Goal: Task Accomplishment & Management: Use online tool/utility

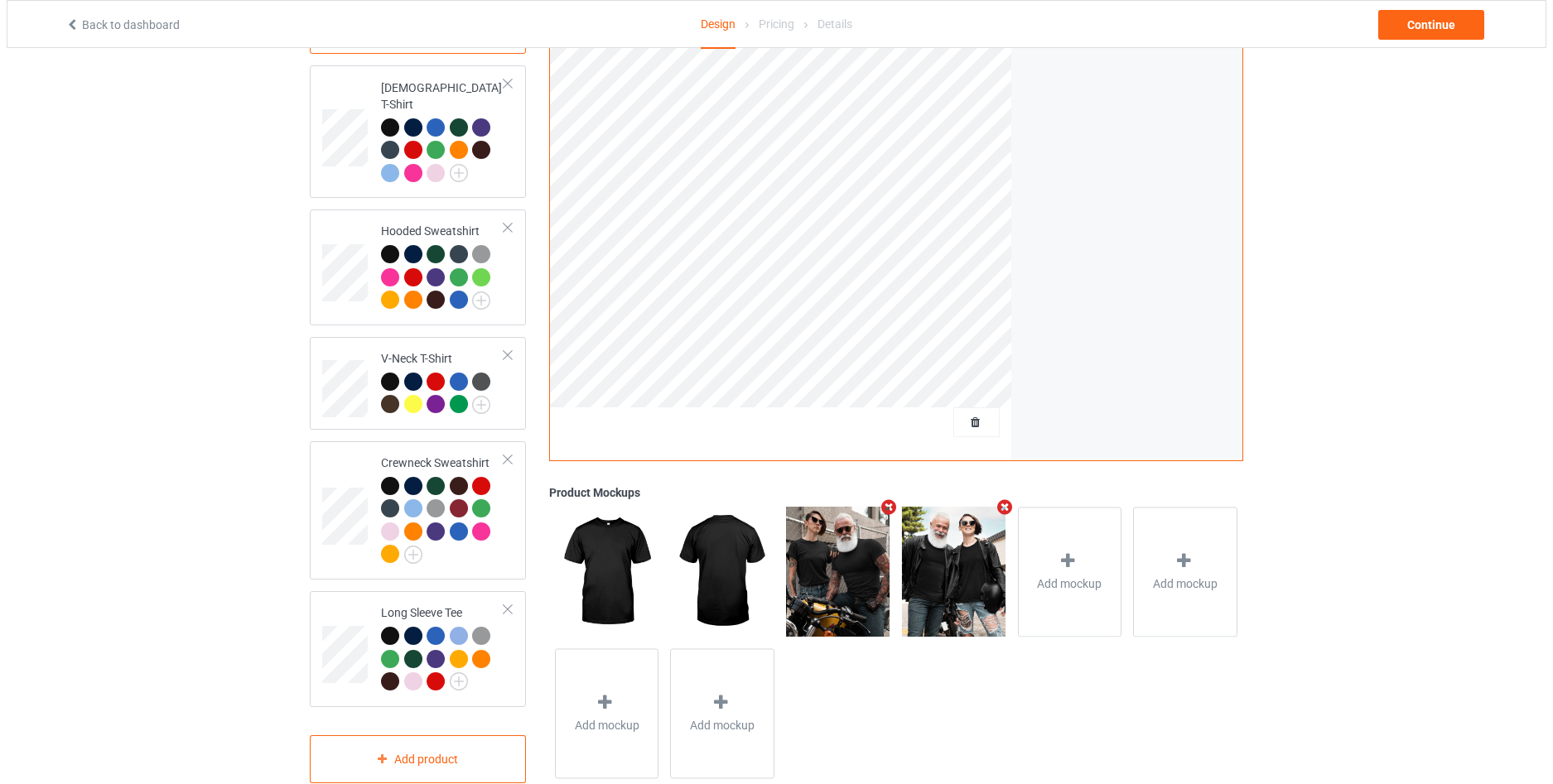
scroll to position [289, 0]
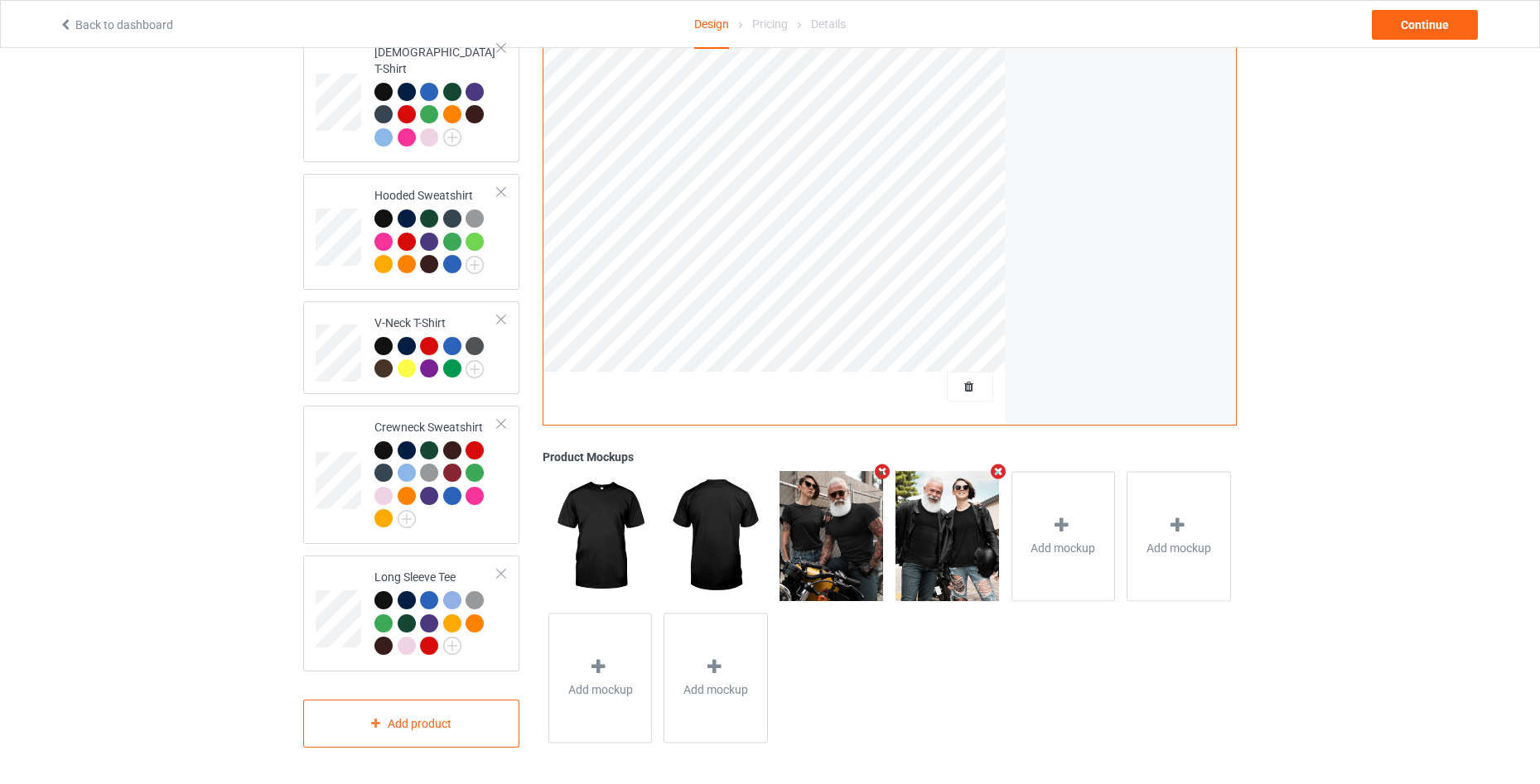
click at [876, 466] on icon "Remove mockup" at bounding box center [882, 471] width 21 height 18
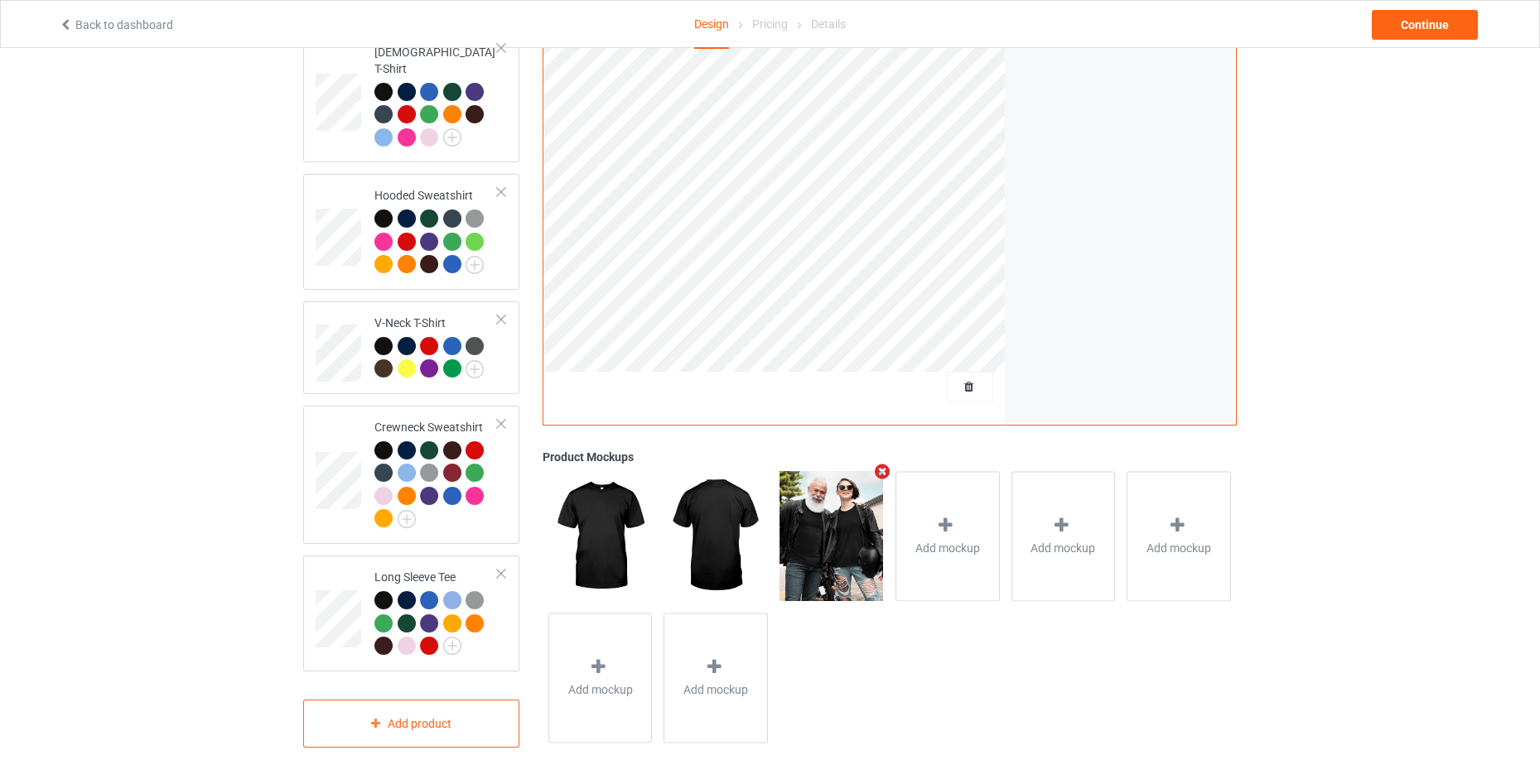
click at [876, 466] on icon "Remove mockup" at bounding box center [882, 471] width 21 height 18
click at [838, 518] on icon at bounding box center [830, 525] width 21 height 18
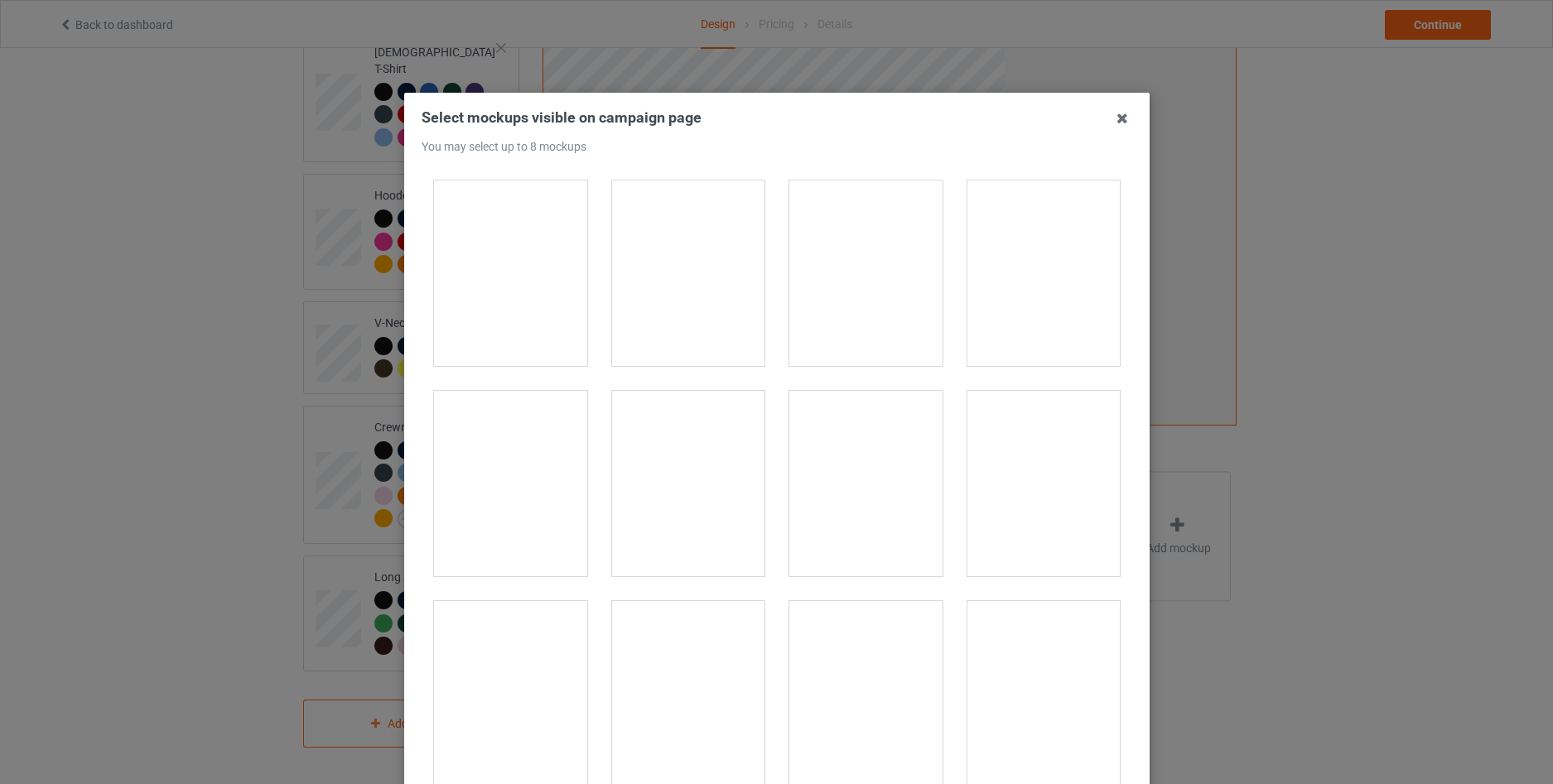
scroll to position [18218, 0]
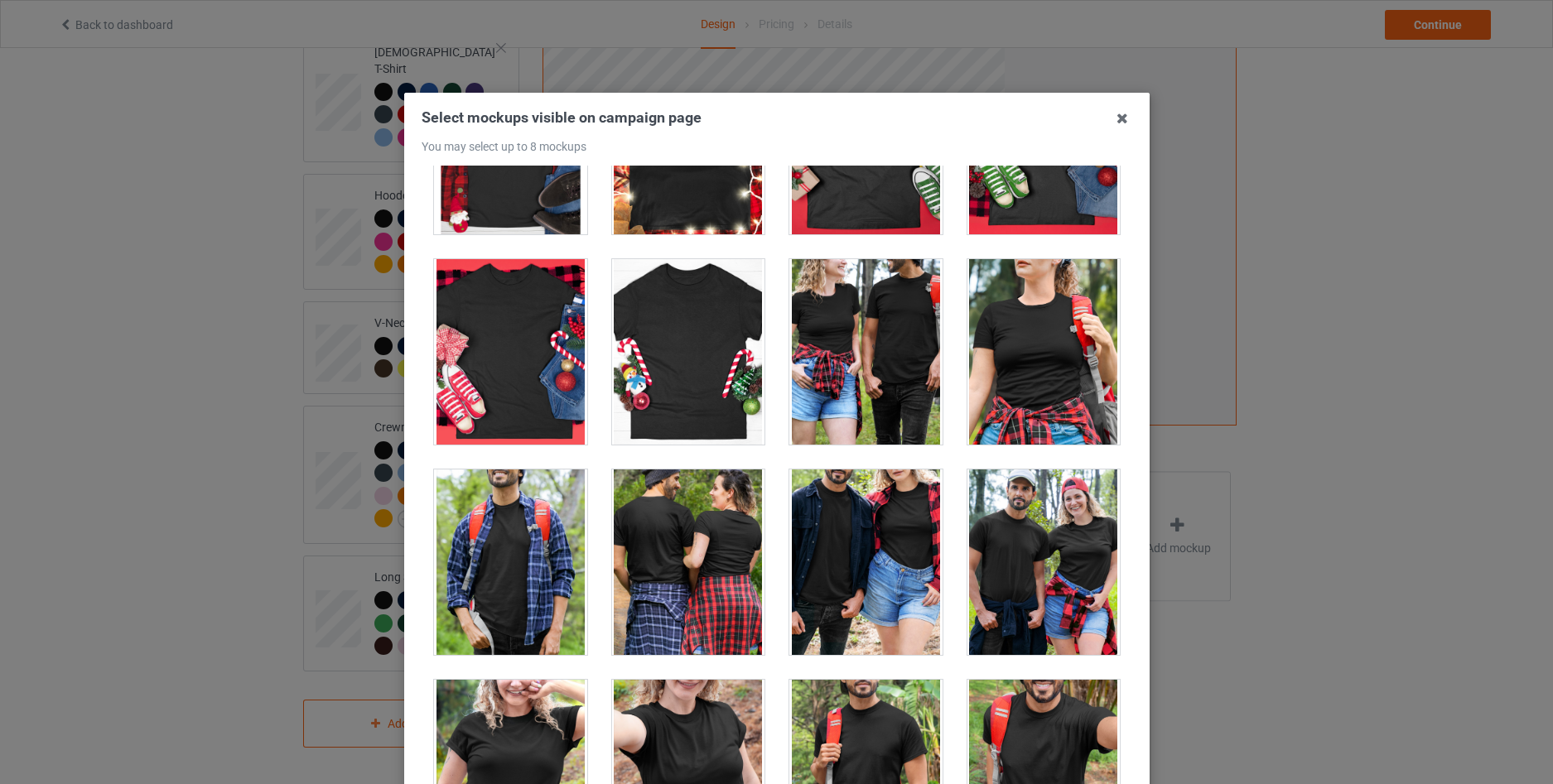
click at [1014, 539] on div at bounding box center [1043, 562] width 153 height 185
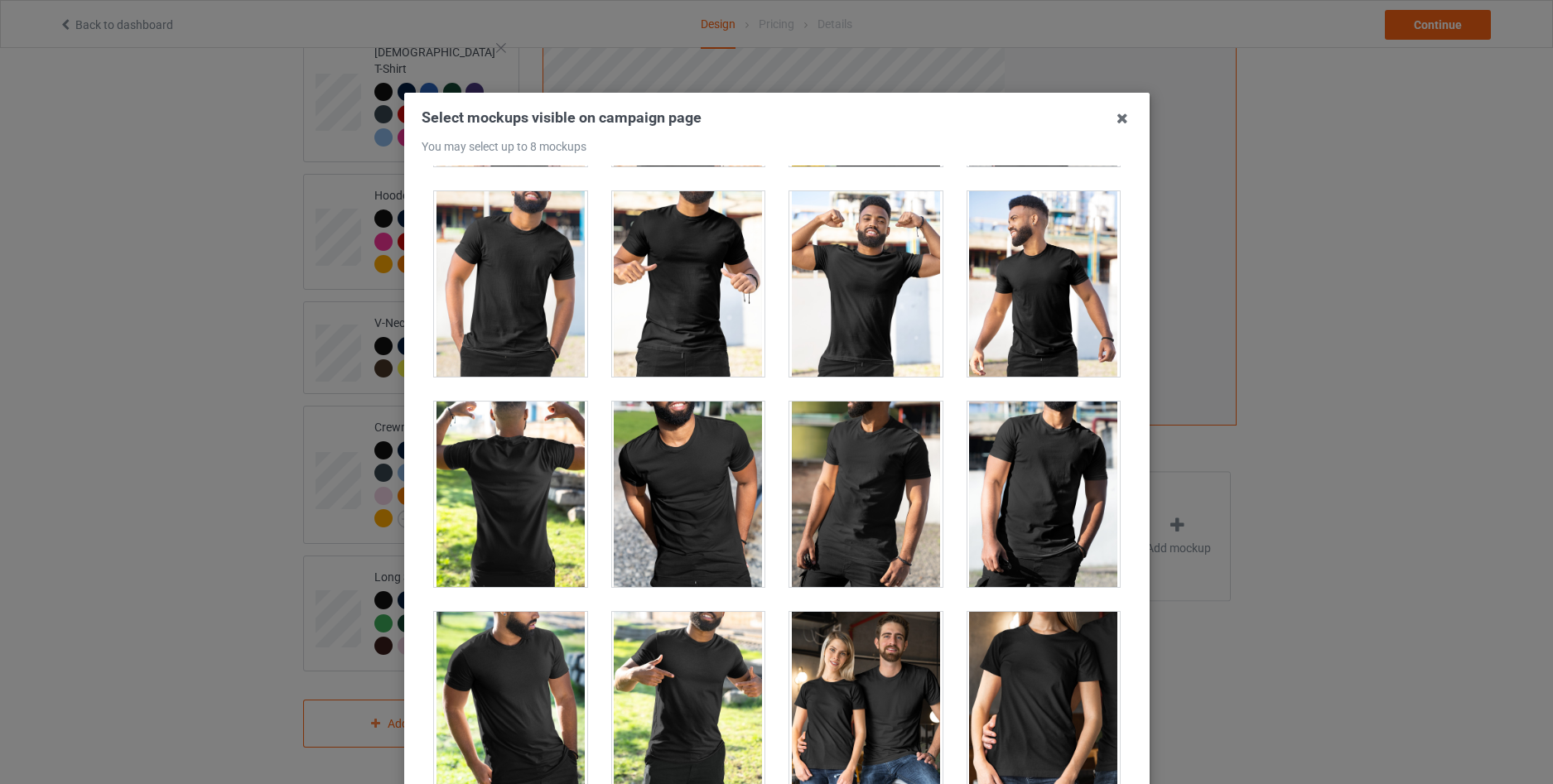
scroll to position [19874, 0]
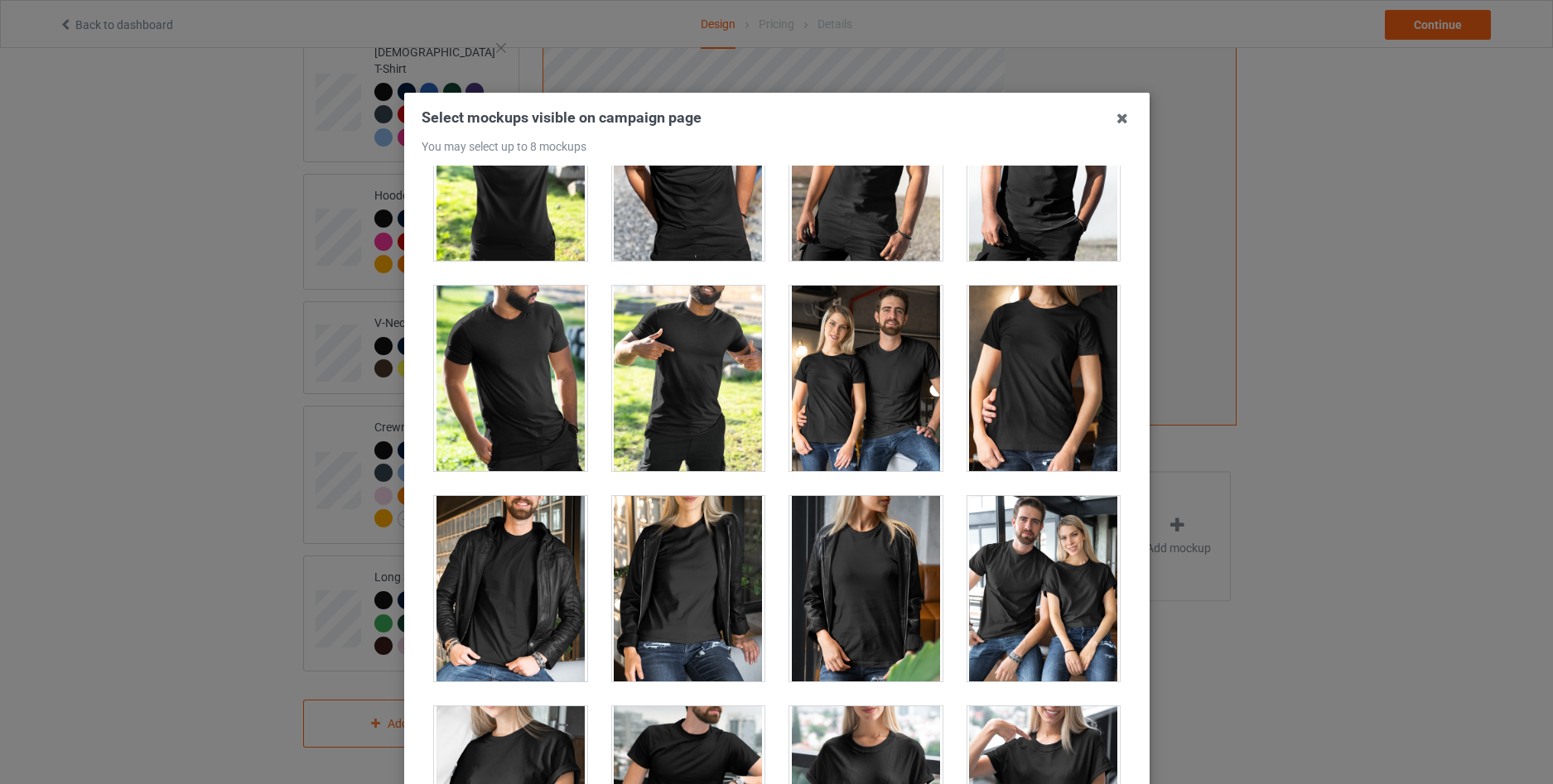
click at [874, 398] on div at bounding box center [866, 378] width 153 height 185
click at [819, 387] on div at bounding box center [866, 378] width 153 height 185
click at [1027, 593] on div at bounding box center [1043, 588] width 153 height 185
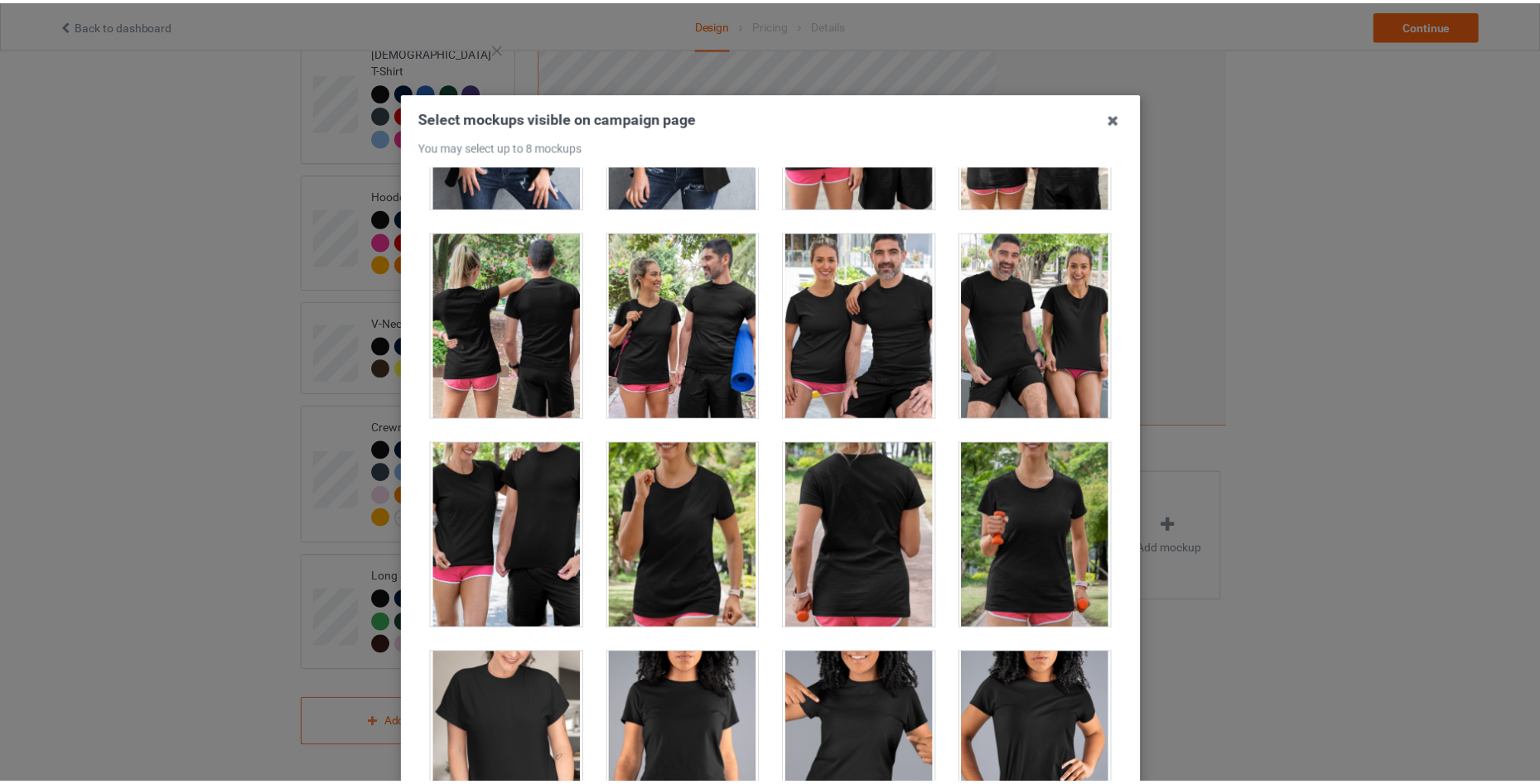
scroll to position [20978, 0]
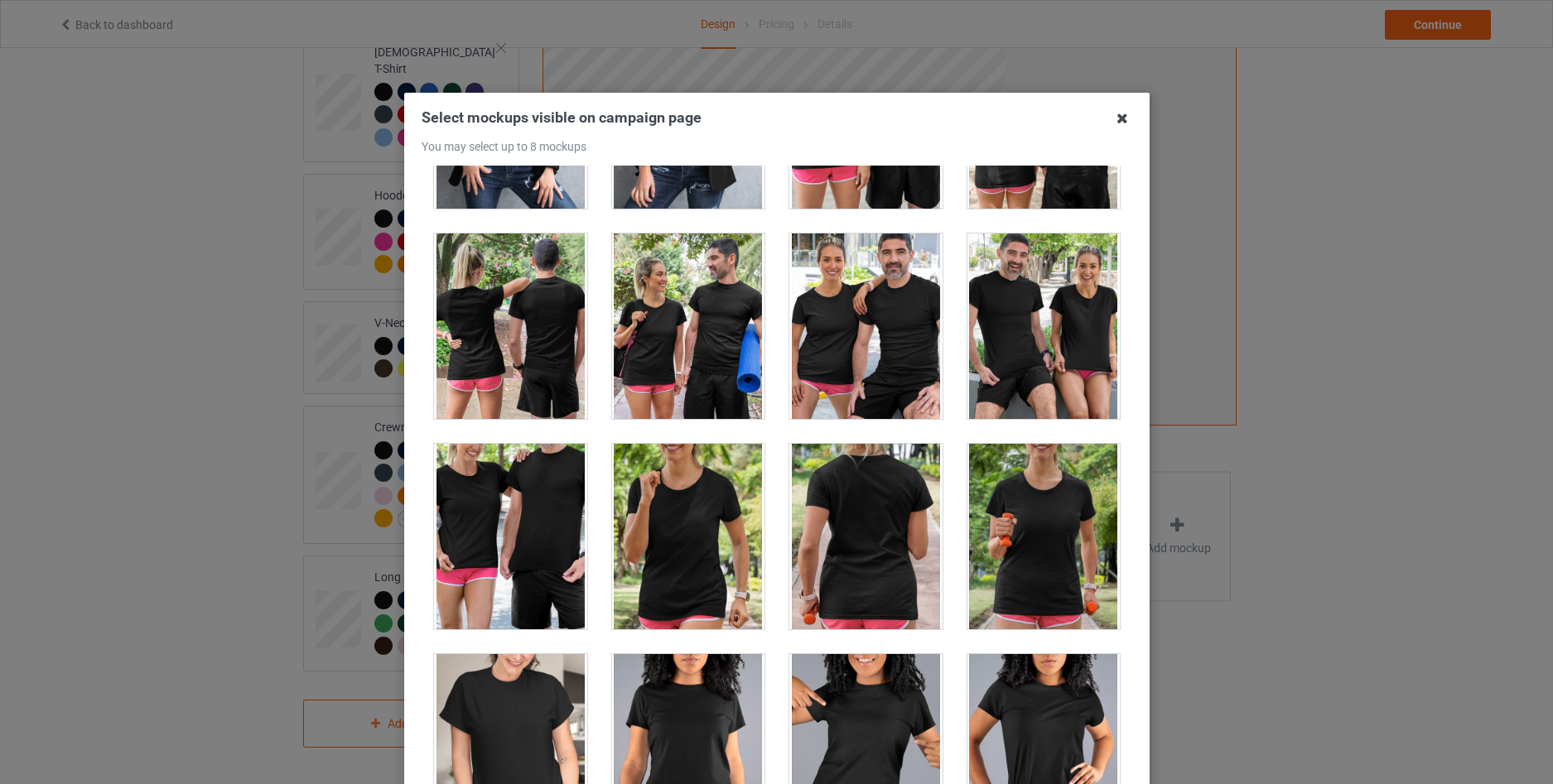
click at [1114, 115] on icon at bounding box center [1122, 118] width 26 height 26
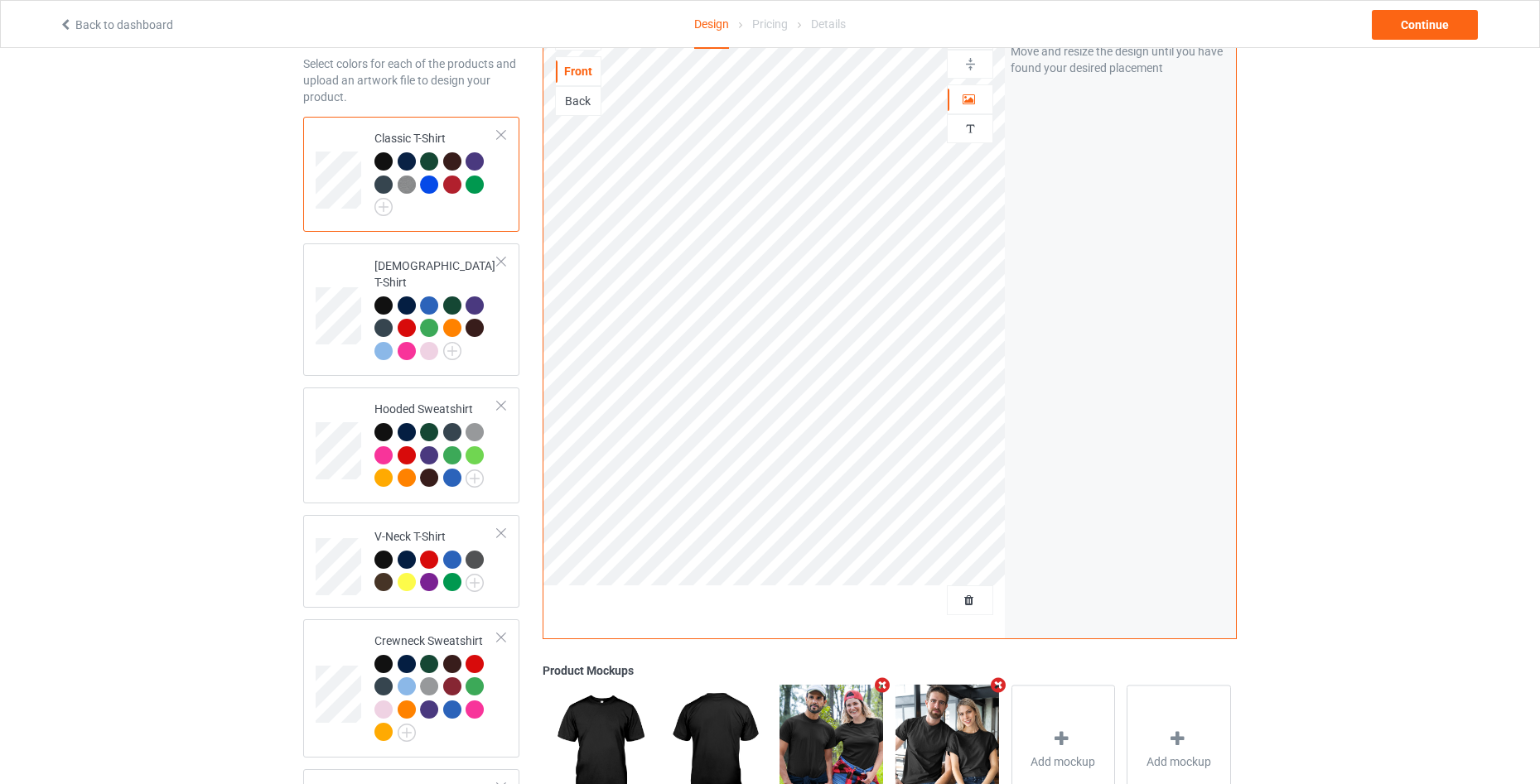
scroll to position [68, 0]
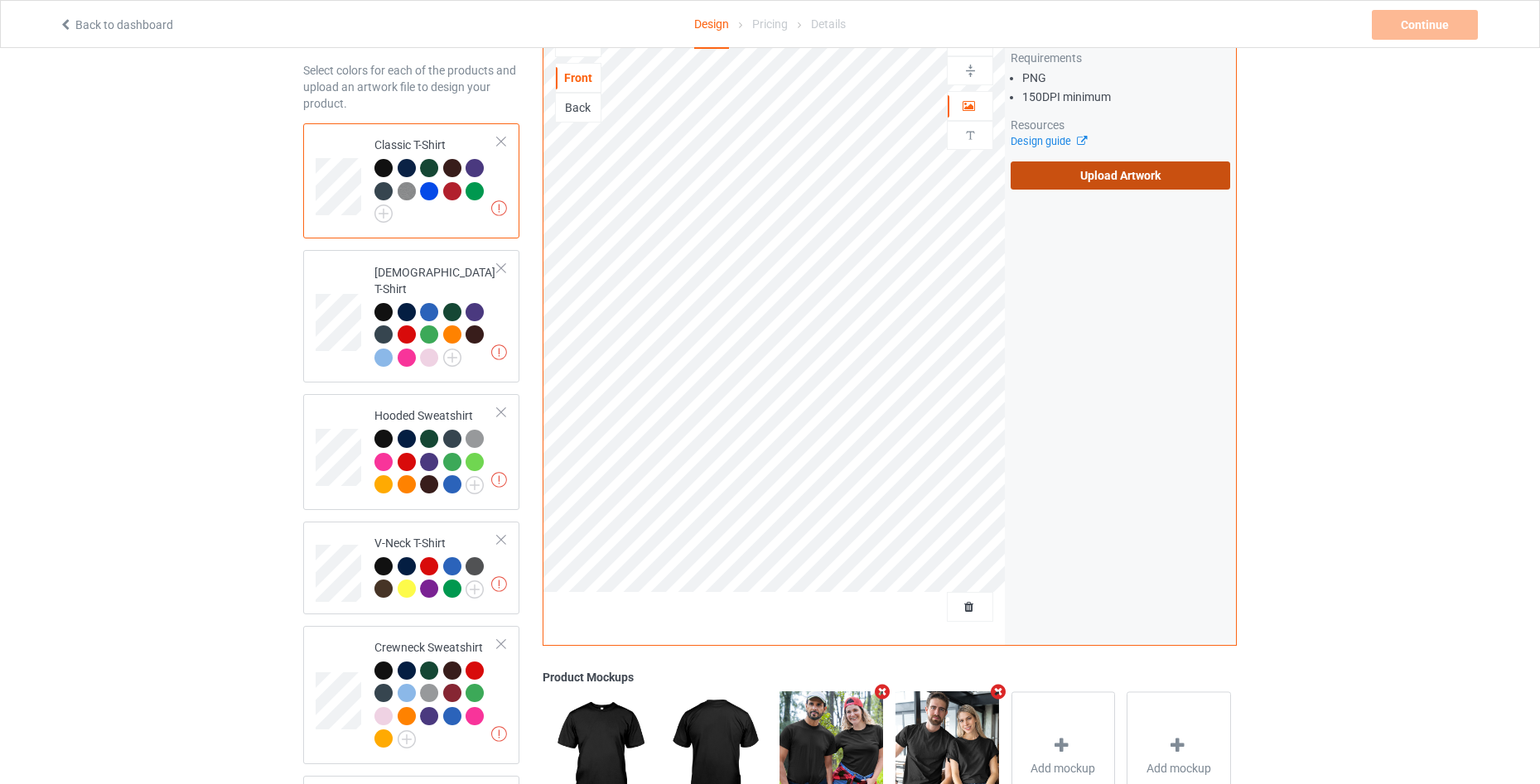
click at [1068, 172] on label "Upload Artwork" at bounding box center [1120, 175] width 220 height 28
click at [0, 0] on input "Upload Artwork" at bounding box center [0, 0] width 0 height 0
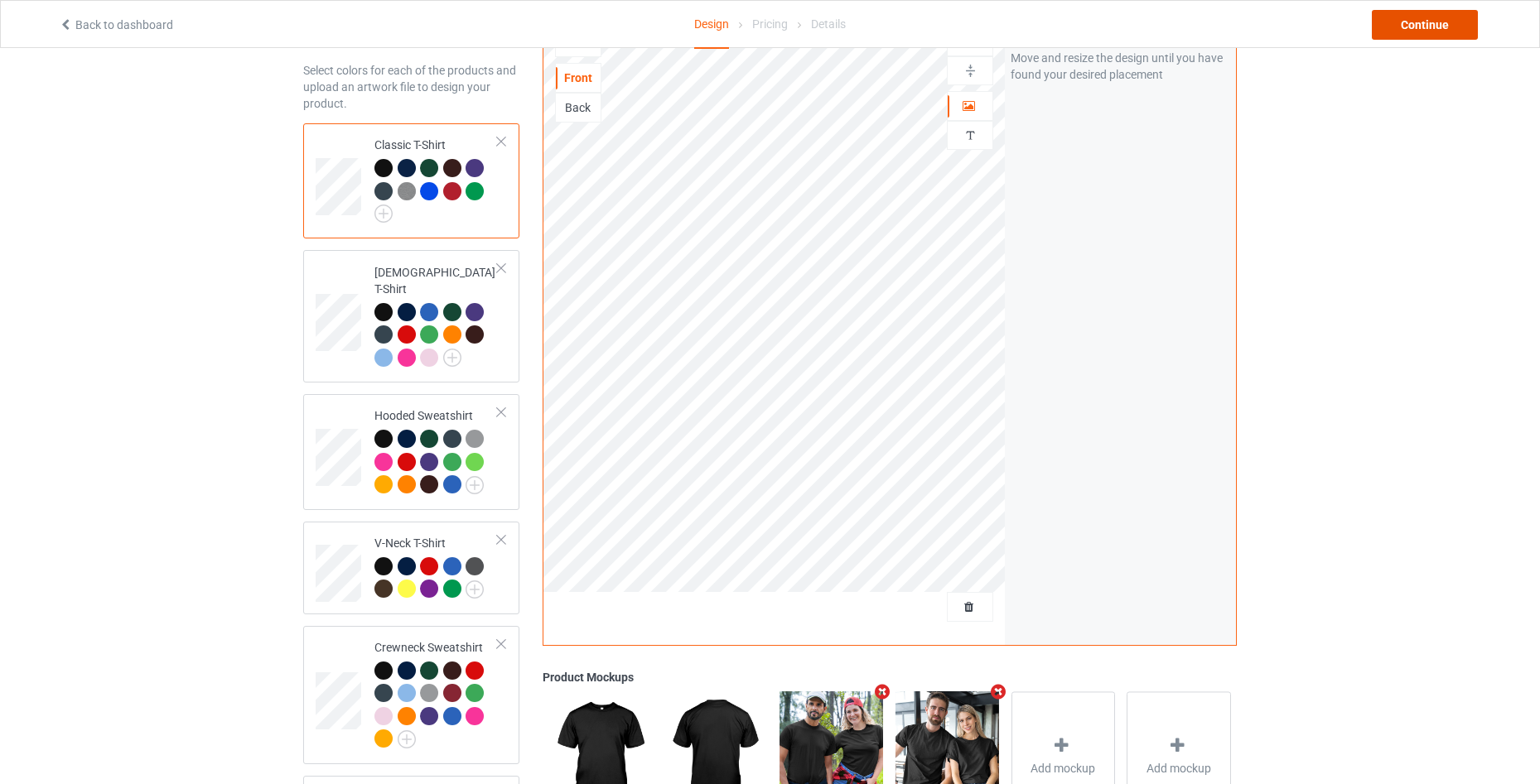
click at [1404, 24] on div "Continue" at bounding box center [1424, 24] width 106 height 29
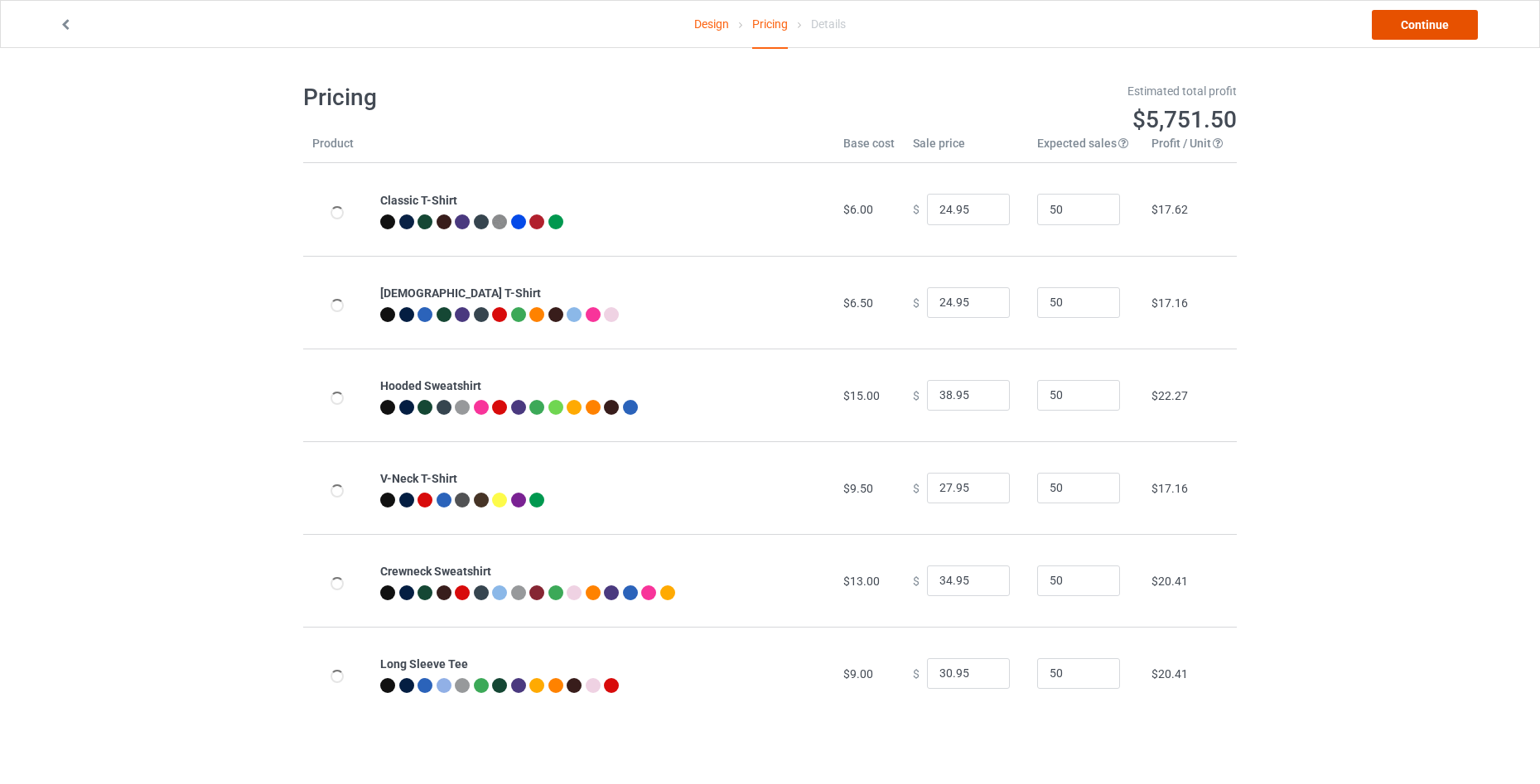
click at [1418, 28] on link "Continue" at bounding box center [1424, 24] width 106 height 29
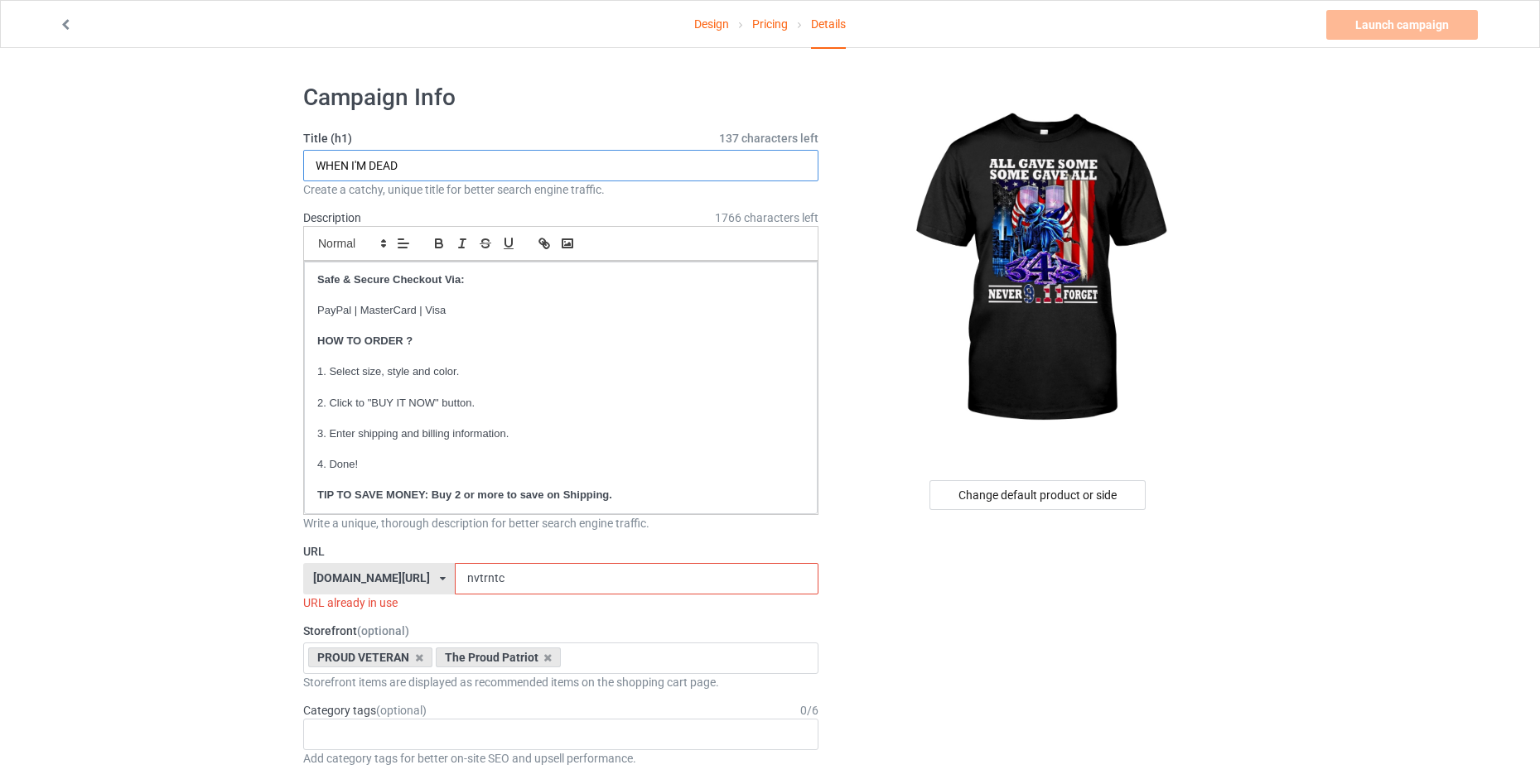
drag, startPoint x: 423, startPoint y: 170, endPoint x: 190, endPoint y: 182, distance: 233.3
paste input "ALL GAVE SOME, SOME GAVE ALL"
type input "ALL GAVE SOME, SOME GAVE ALL"
click at [518, 577] on input "nvtrntc" at bounding box center [636, 579] width 363 height 31
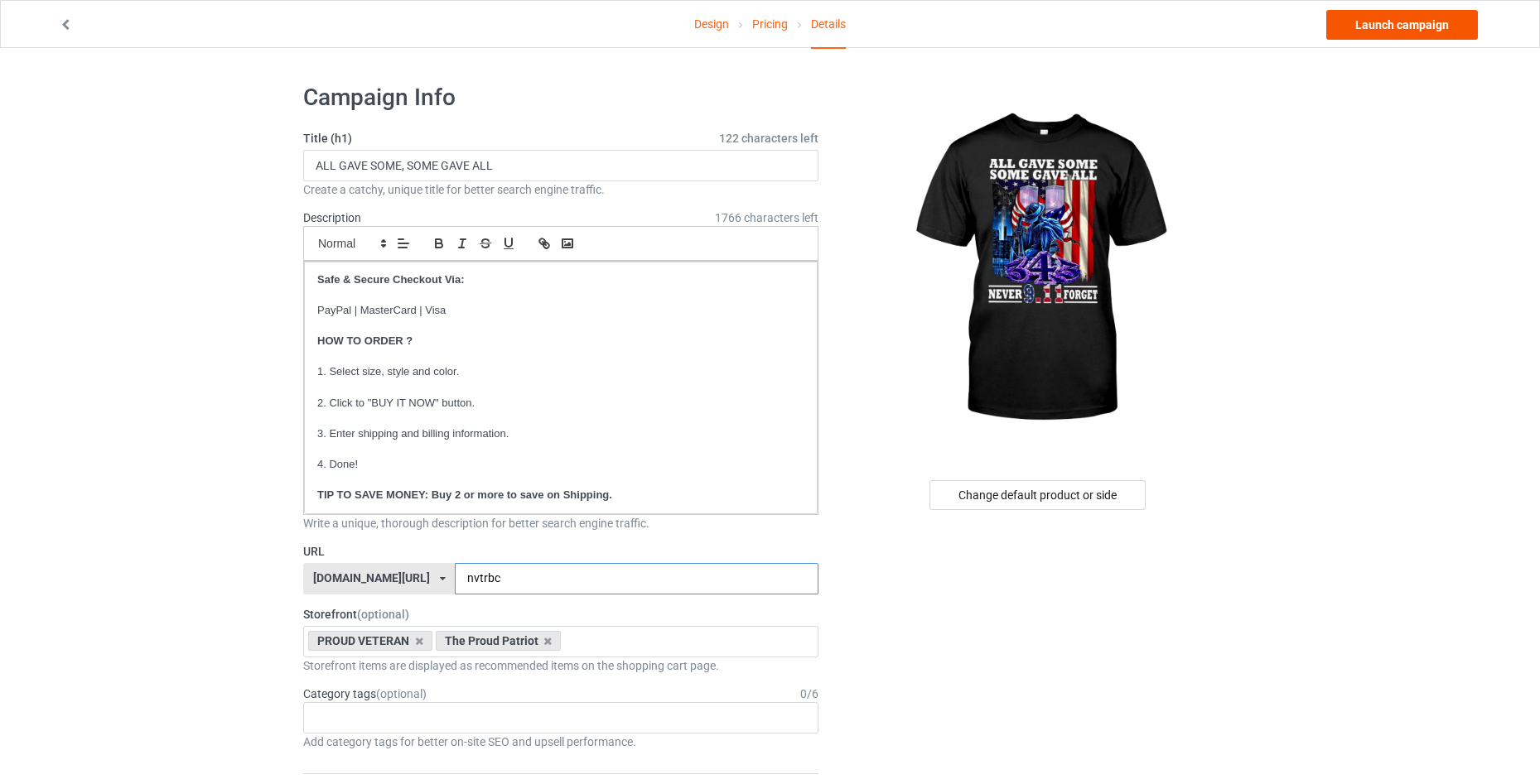
type input "nvtrbc"
click at [1382, 27] on link "Launch campaign" at bounding box center [1402, 24] width 152 height 29
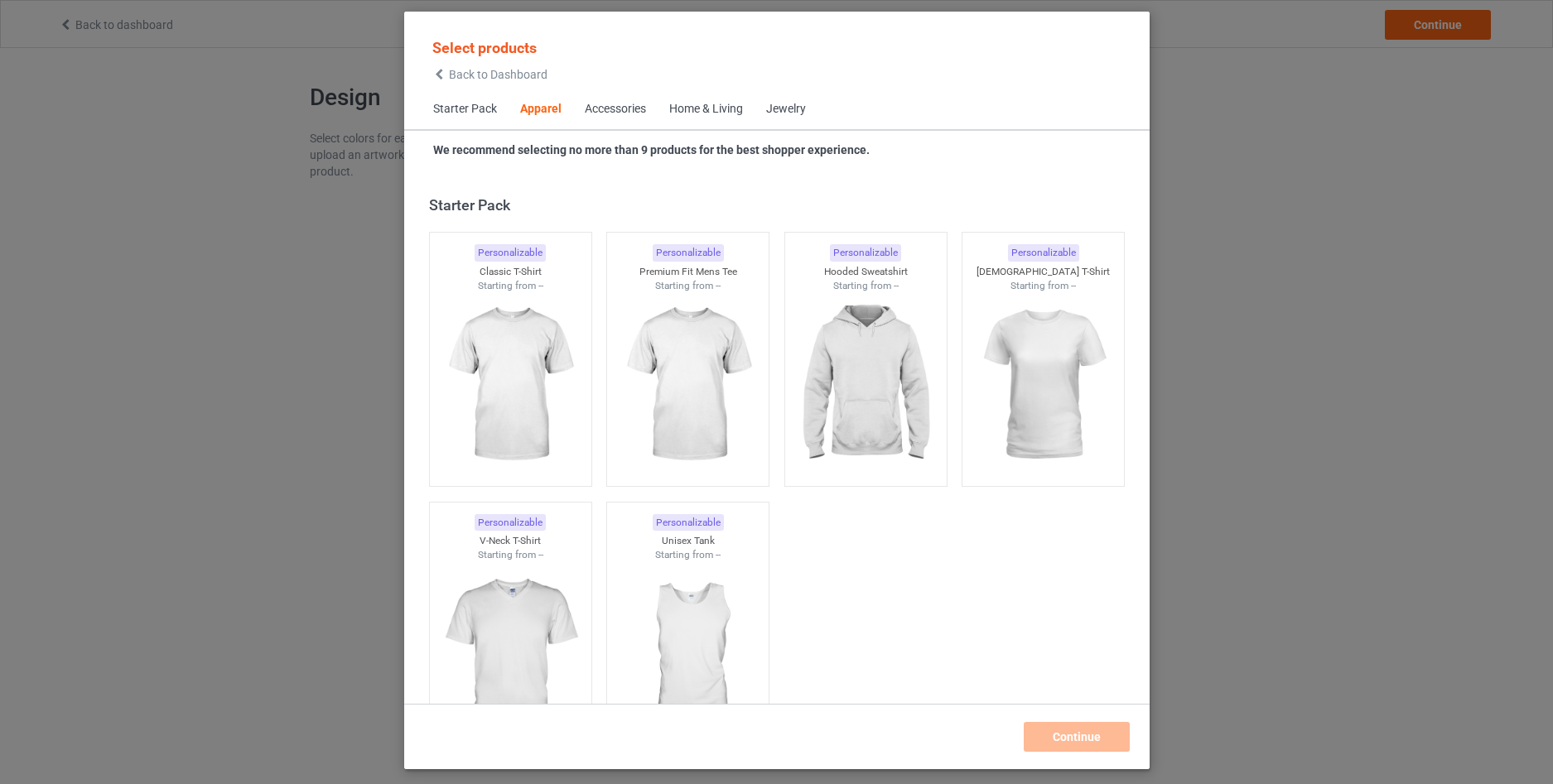
scroll to position [617, 0]
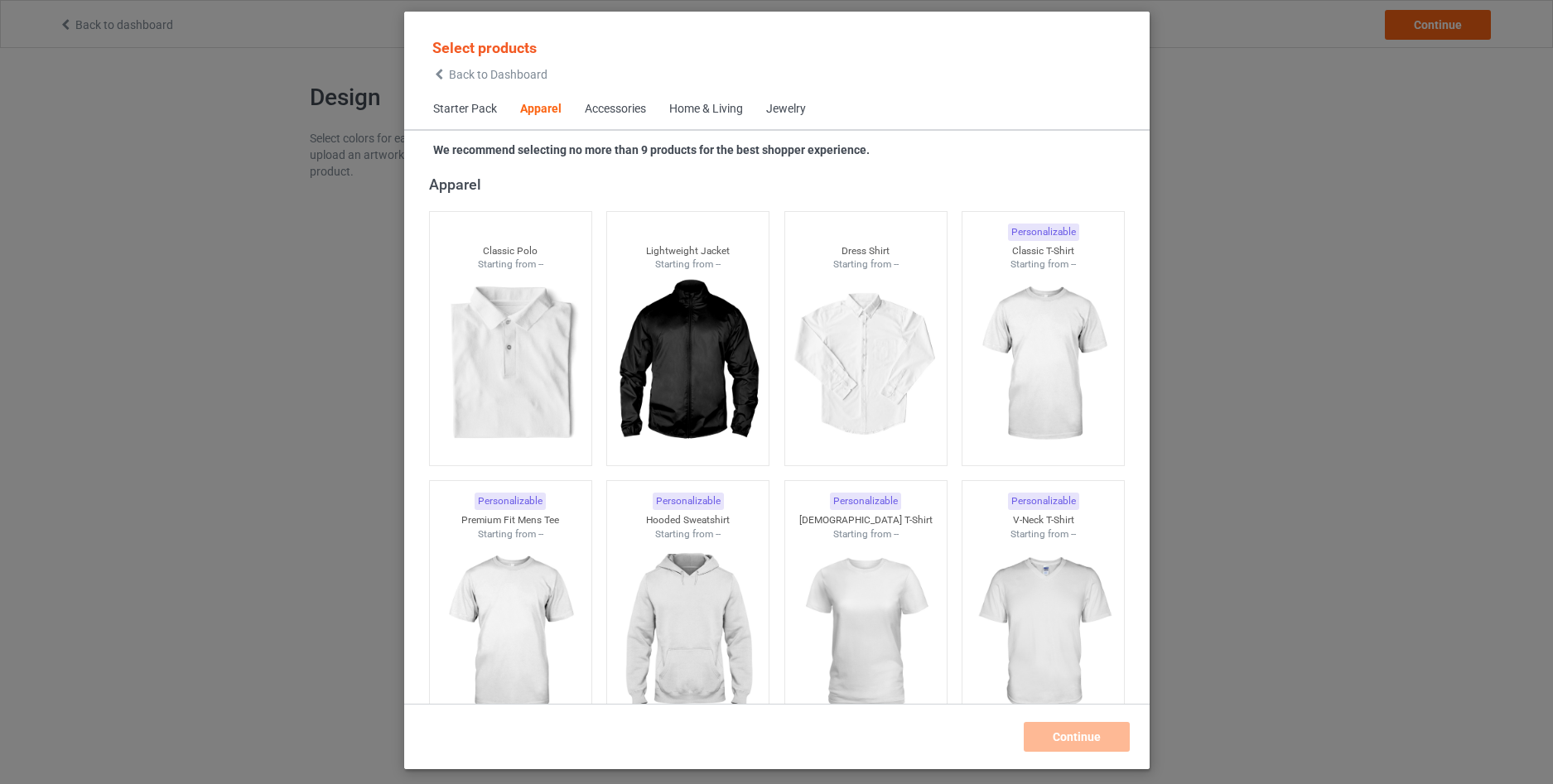
click at [452, 81] on span "Back to Dashboard" at bounding box center [498, 74] width 99 height 14
